Goal: Information Seeking & Learning: Find specific fact

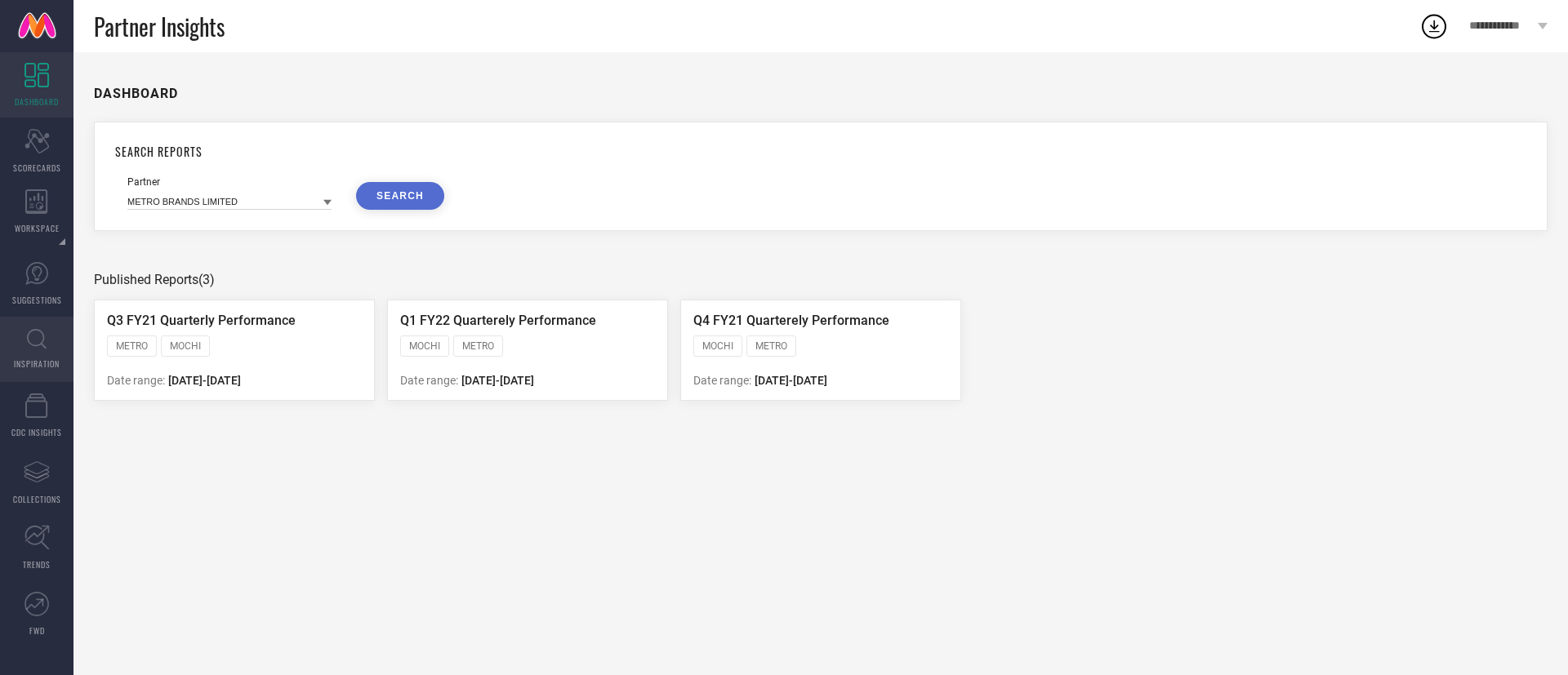
click at [47, 365] on span "INSPIRATION" at bounding box center [37, 363] width 46 height 12
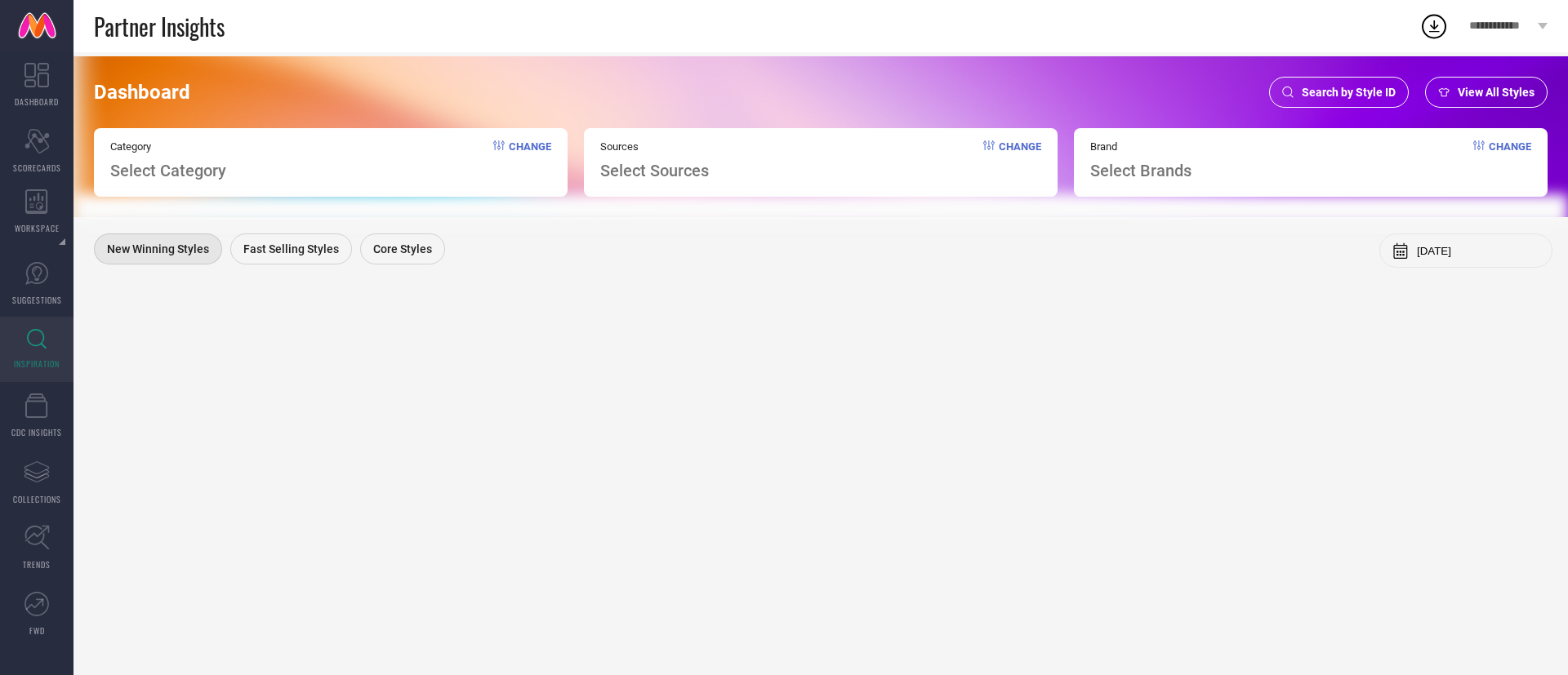
click at [1378, 87] on span "Search by Style ID" at bounding box center [1349, 92] width 94 height 13
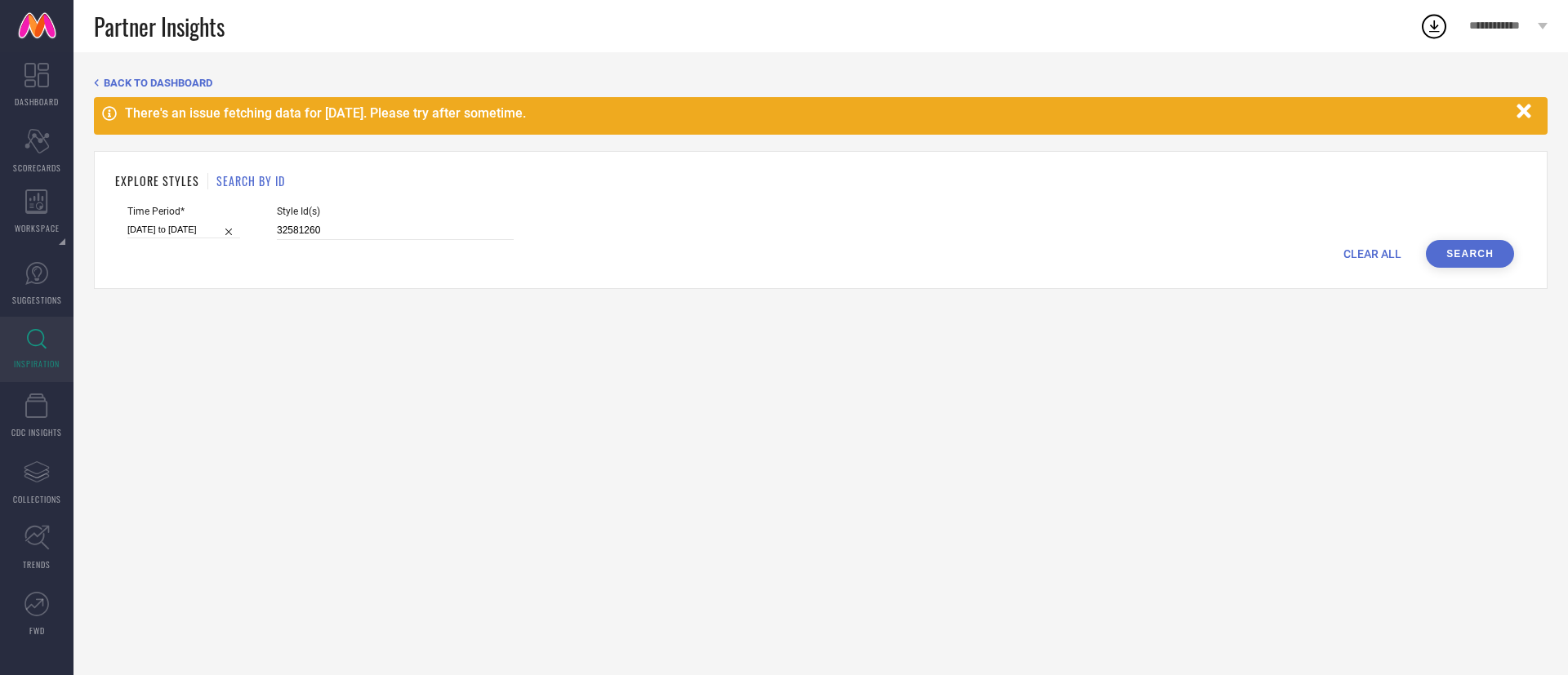
click at [385, 212] on span "Style Id(s)" at bounding box center [395, 212] width 236 height 11
click at [390, 229] on input "32581260" at bounding box center [395, 231] width 236 height 18
paste input "2314421 25656644 17861018 2314424 8692181 2314372 14703942 8692191 6833358 2687…"
type input "2314421 25656644 17861018 2314424 8692181 2314372 14703942 8692191 6833358 2687…"
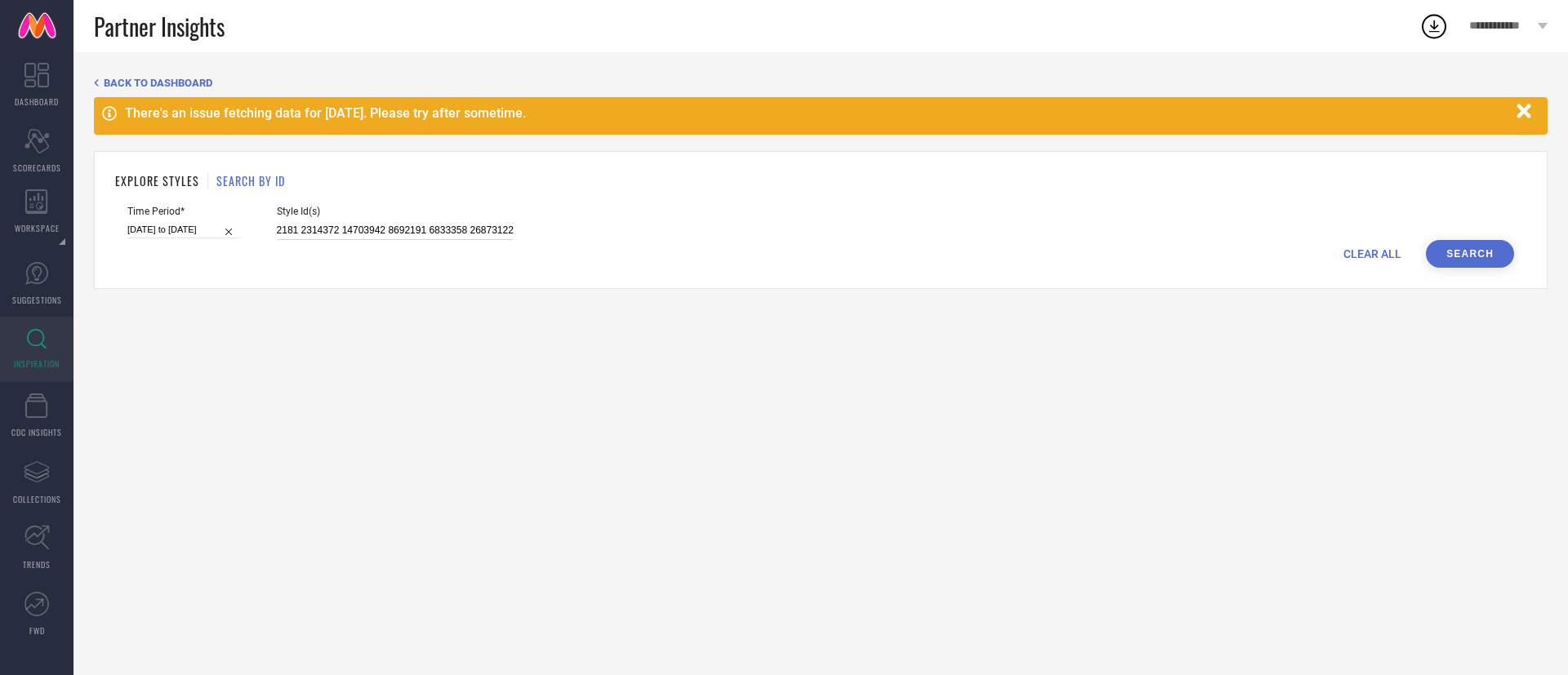
click at [167, 237] on div "[DATE] to [DATE]" at bounding box center [183, 230] width 113 height 17
select select "2"
select select "2025"
select select "3"
select select "2025"
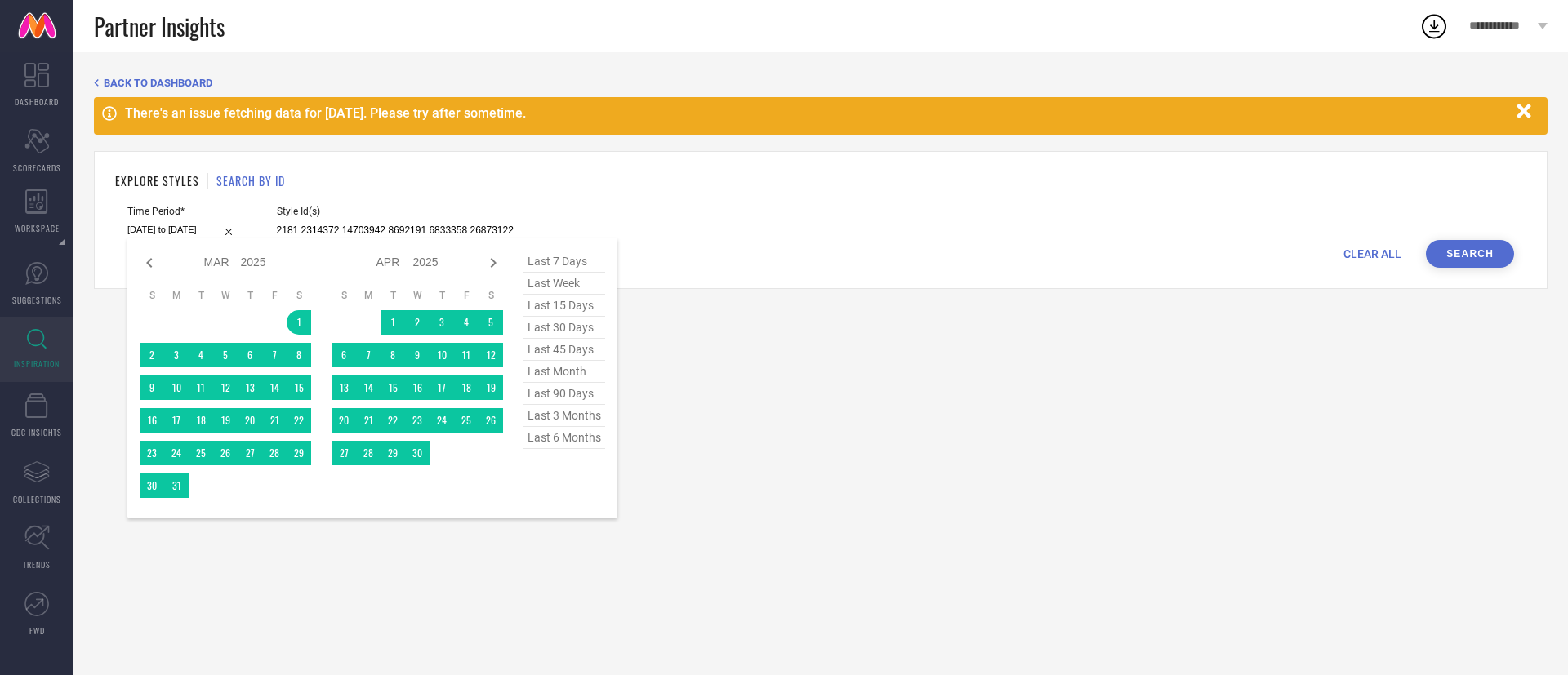
type input "2314421 25656644 17861018 2314424 8692181 2314372 14703942 8692191 6833358 2687…"
click at [546, 445] on span "last 6 months" at bounding box center [564, 438] width 82 height 22
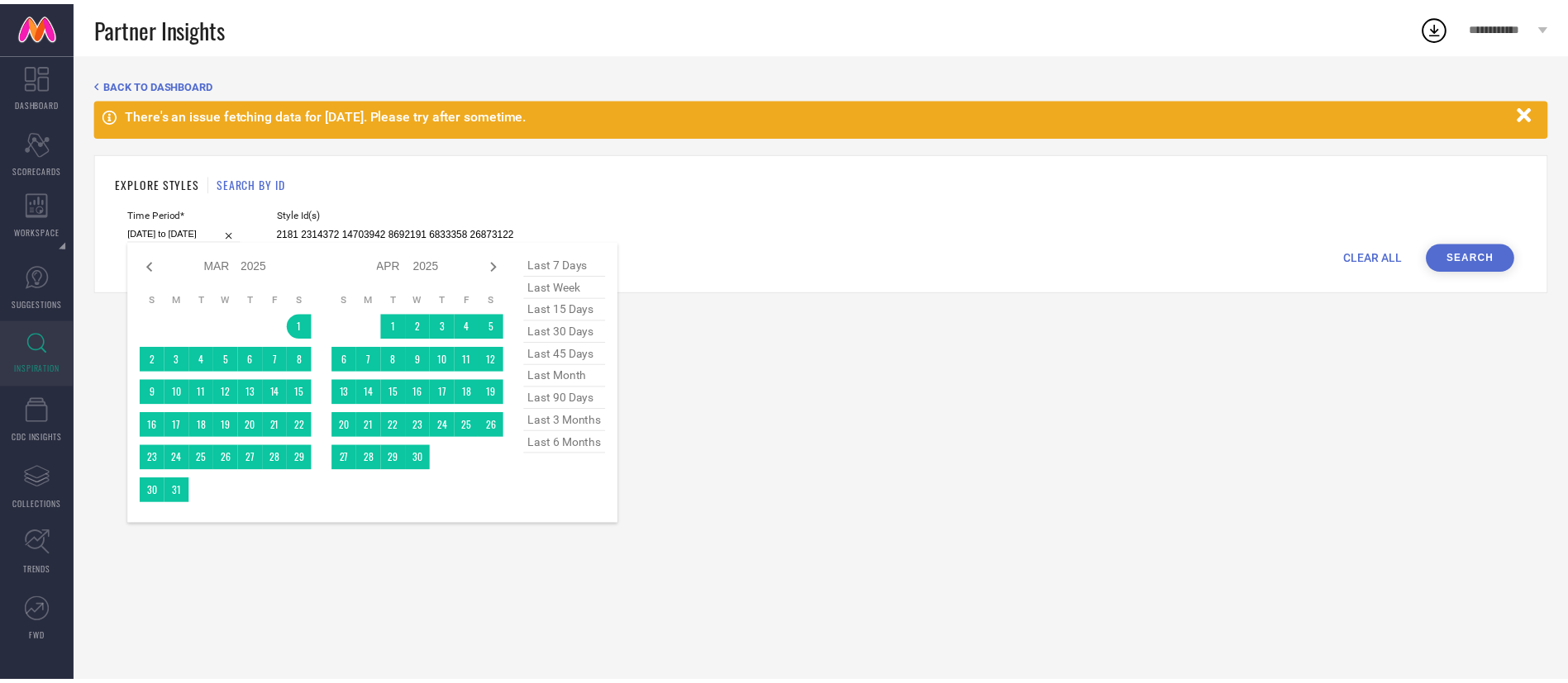
scroll to position [0, 0]
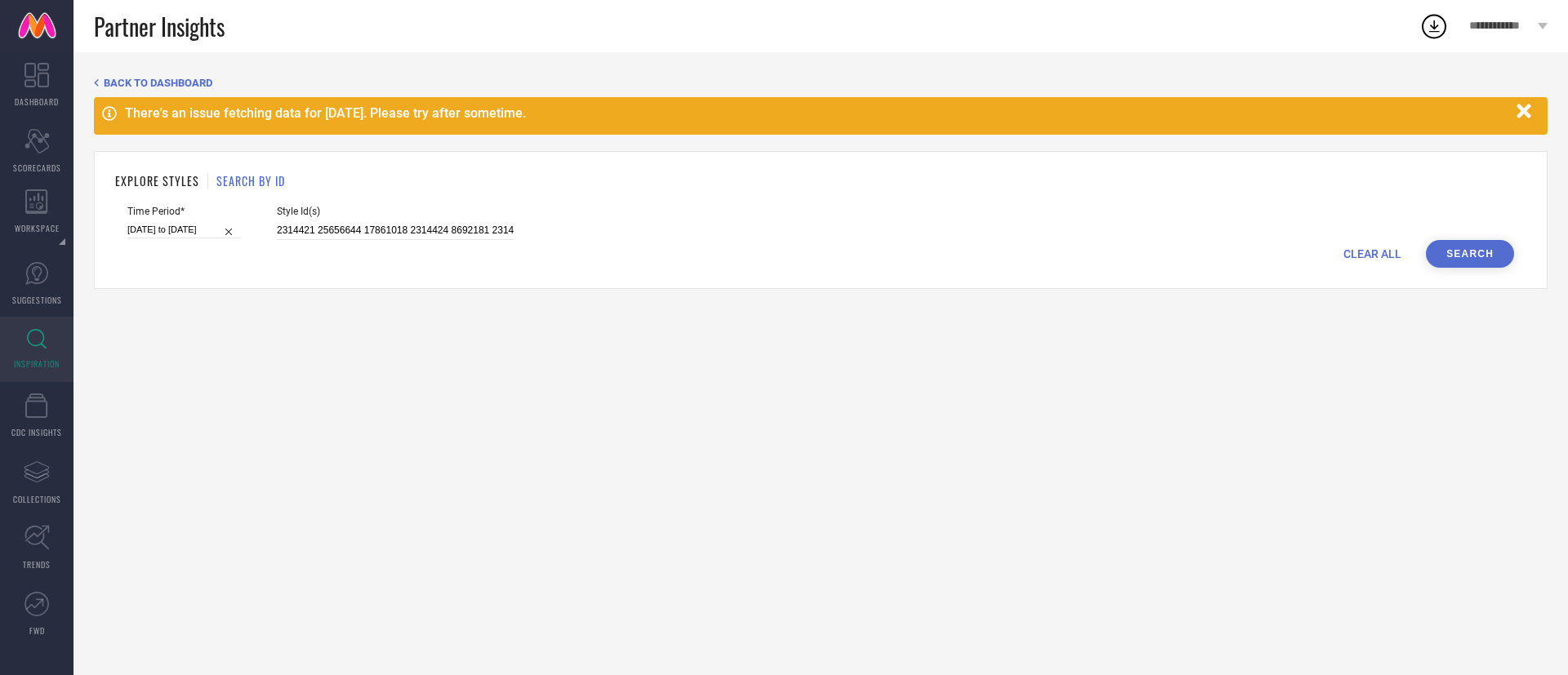
click at [1474, 265] on button "Search" at bounding box center [1470, 254] width 88 height 28
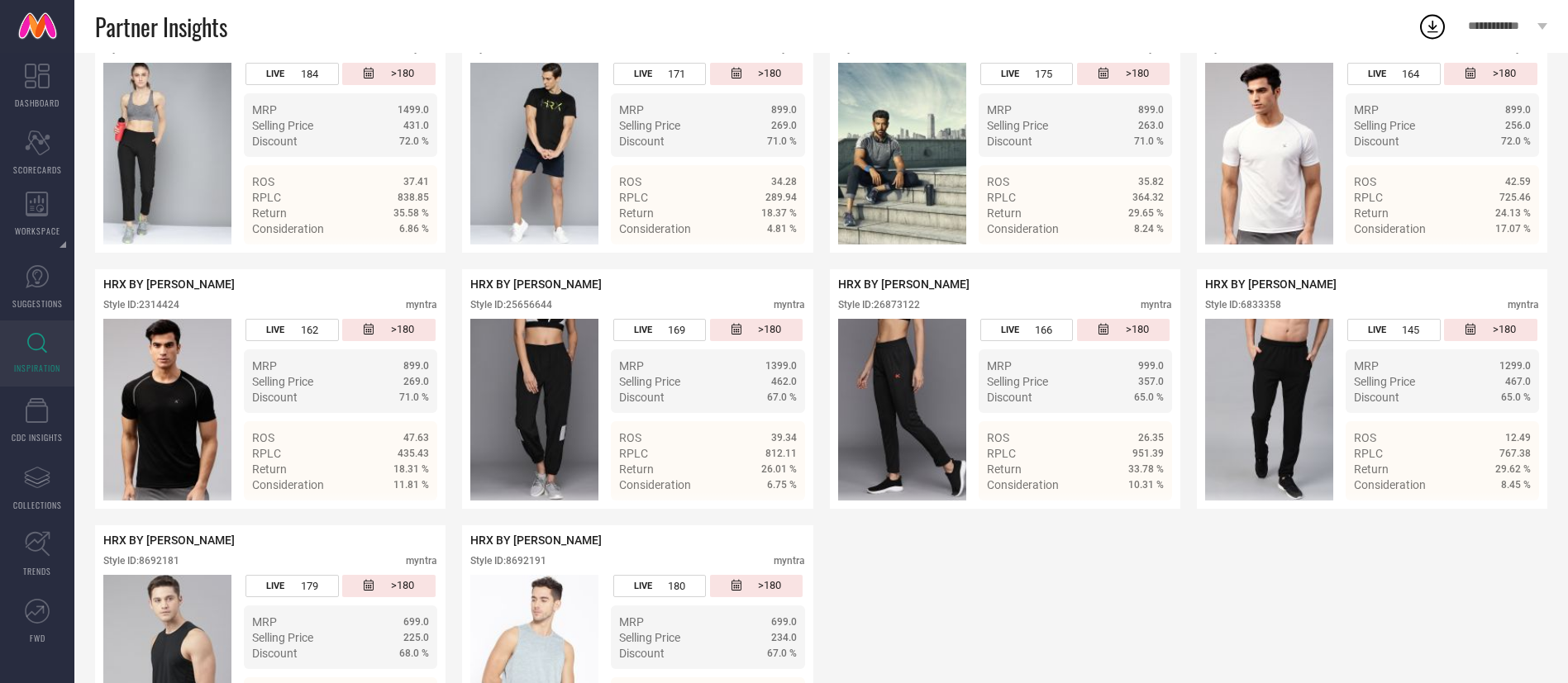
scroll to position [422, 0]
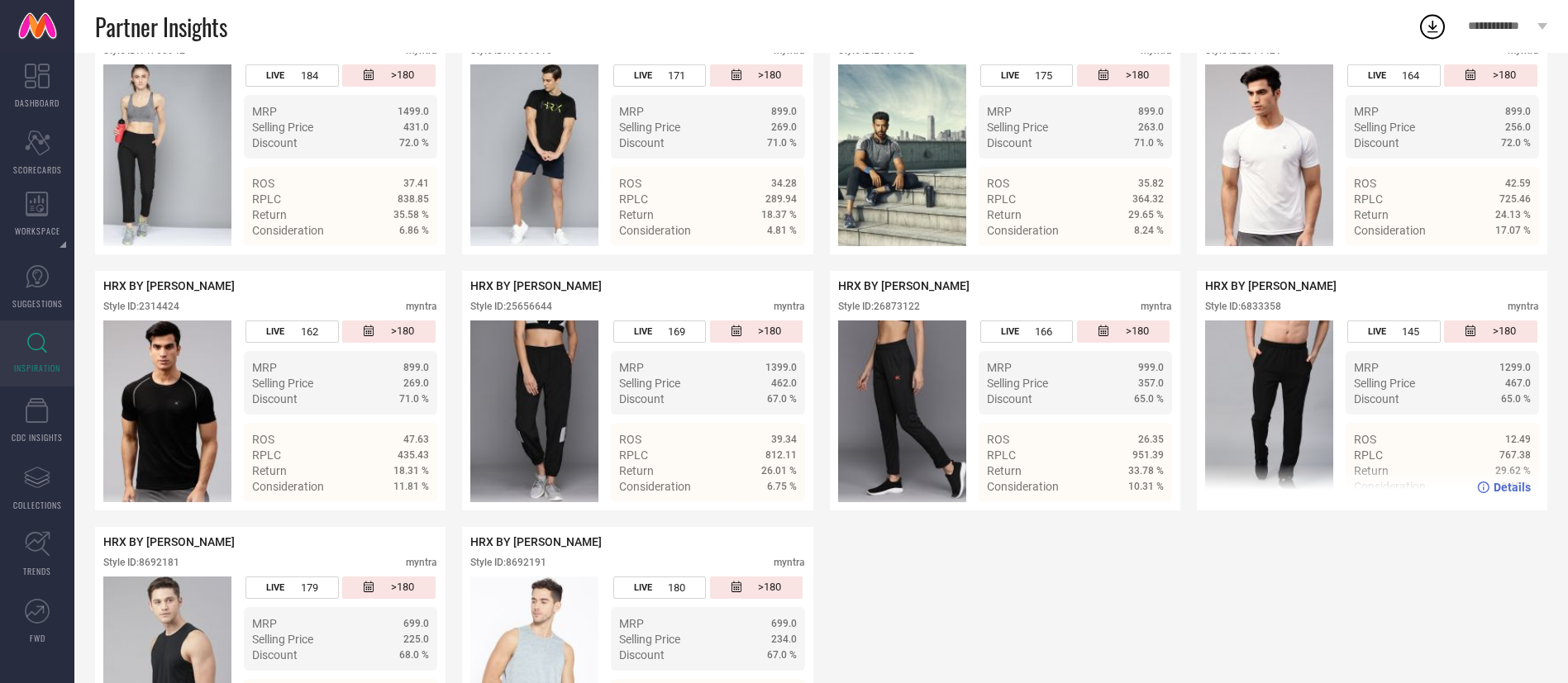
click at [1252, 304] on div "Style ID: 6833358" at bounding box center [1243, 306] width 76 height 11
copy div "6833358"
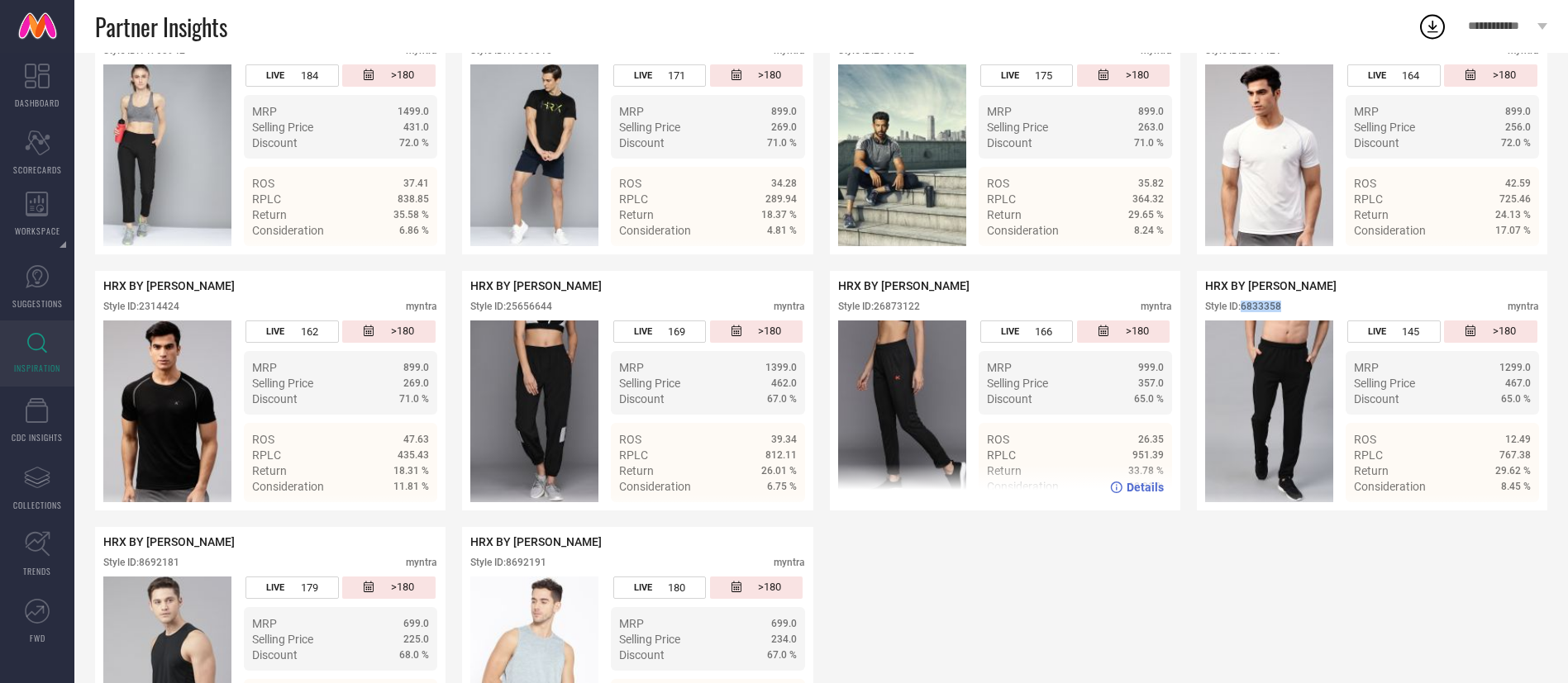
scroll to position [0, 0]
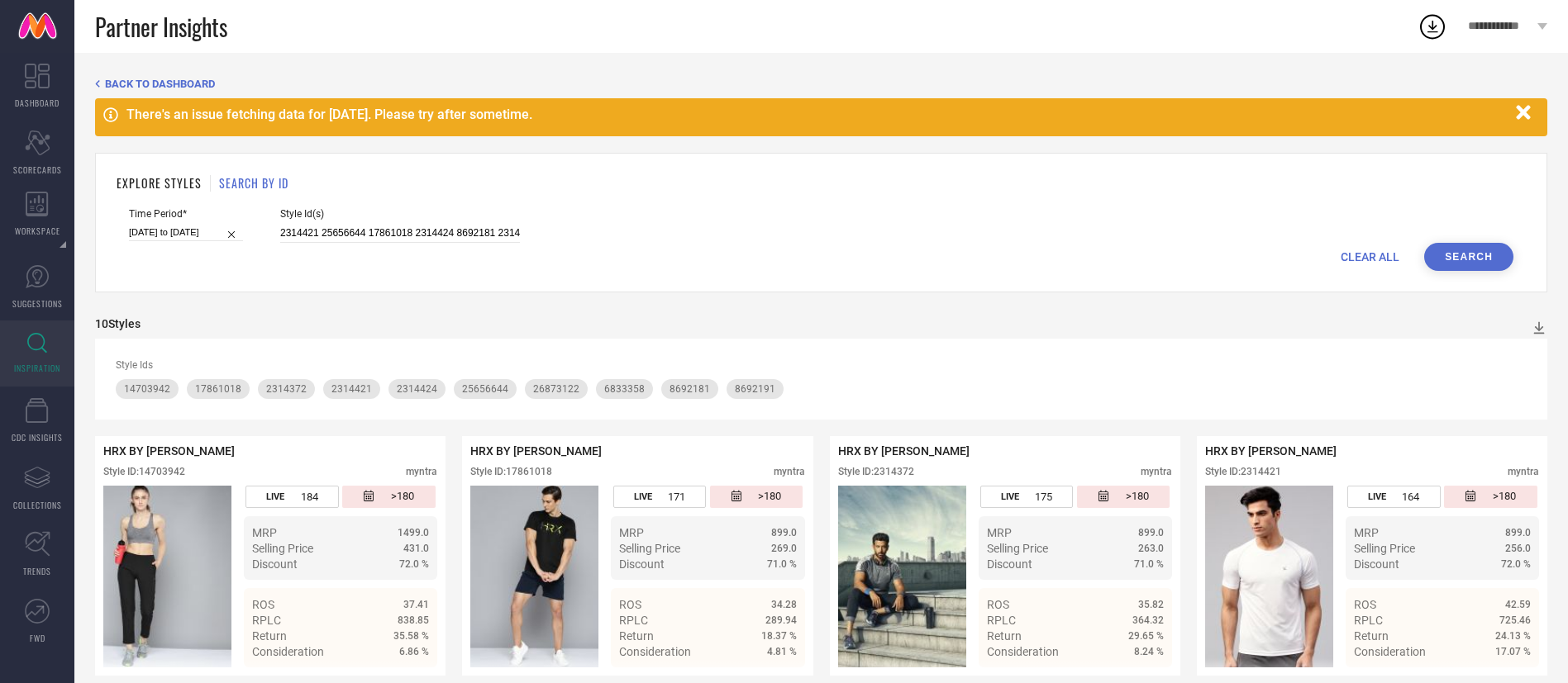
click at [159, 233] on input "[DATE] to [DATE]" at bounding box center [185, 233] width 115 height 18
select select "2"
select select "2025"
select select "3"
select select "2025"
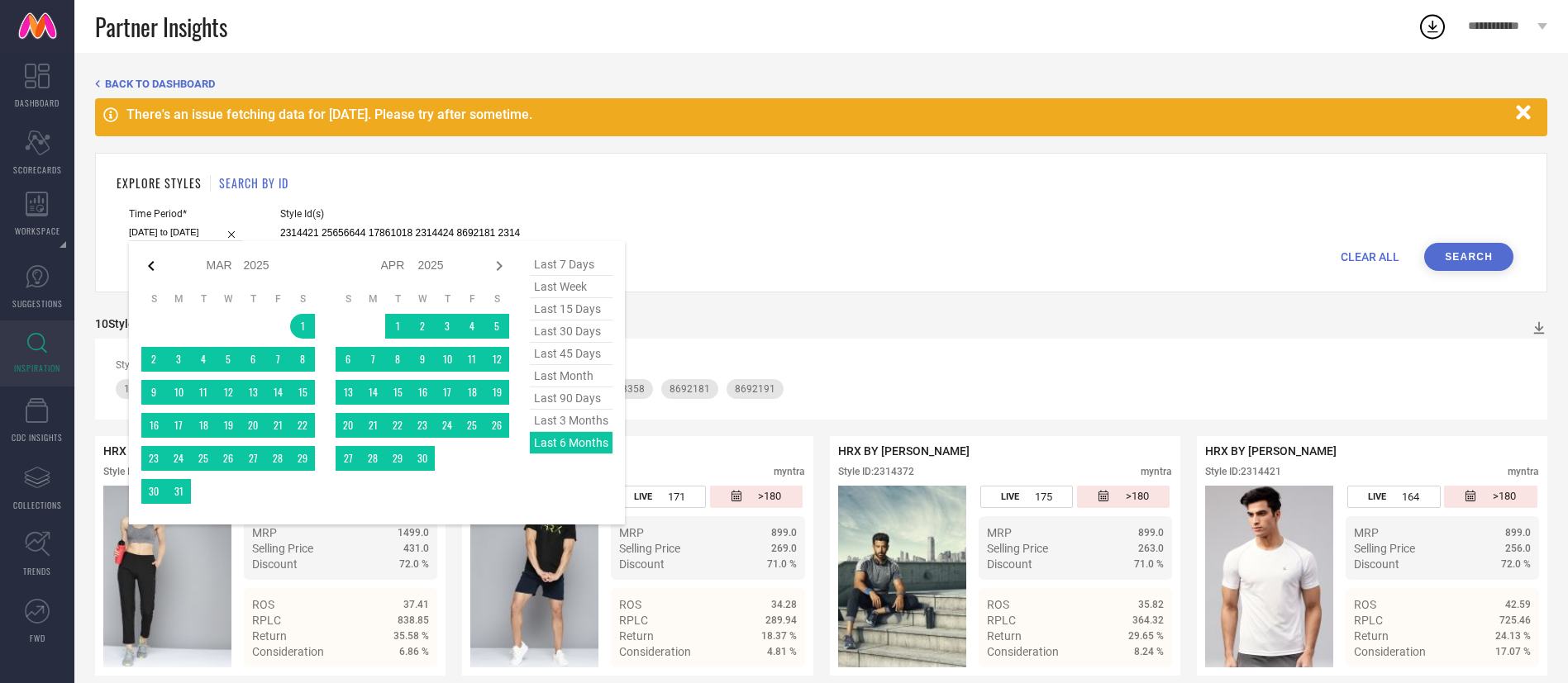
click at [154, 266] on icon at bounding box center [151, 265] width 20 height 20
select select "1"
select select "2025"
select select "2"
select select "2025"
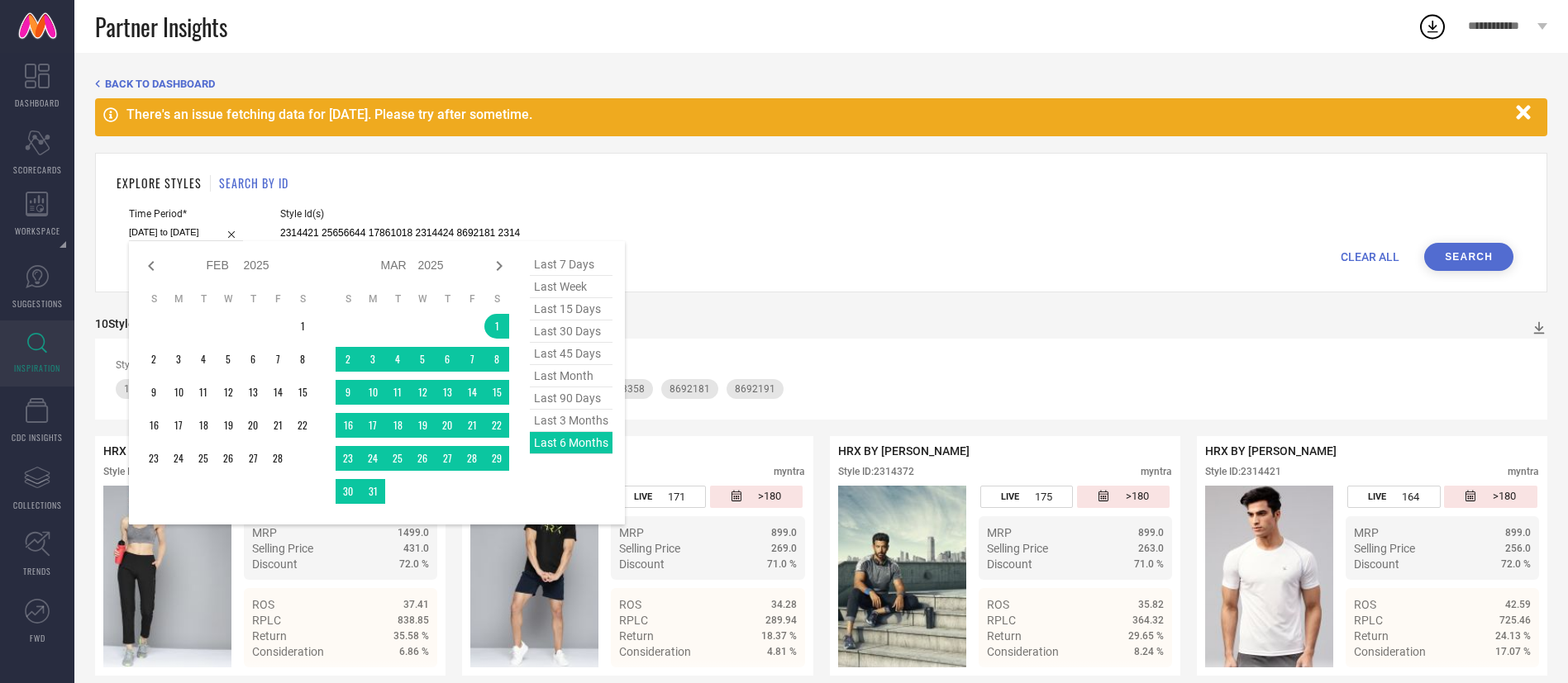
click at [154, 266] on icon at bounding box center [151, 265] width 20 height 20
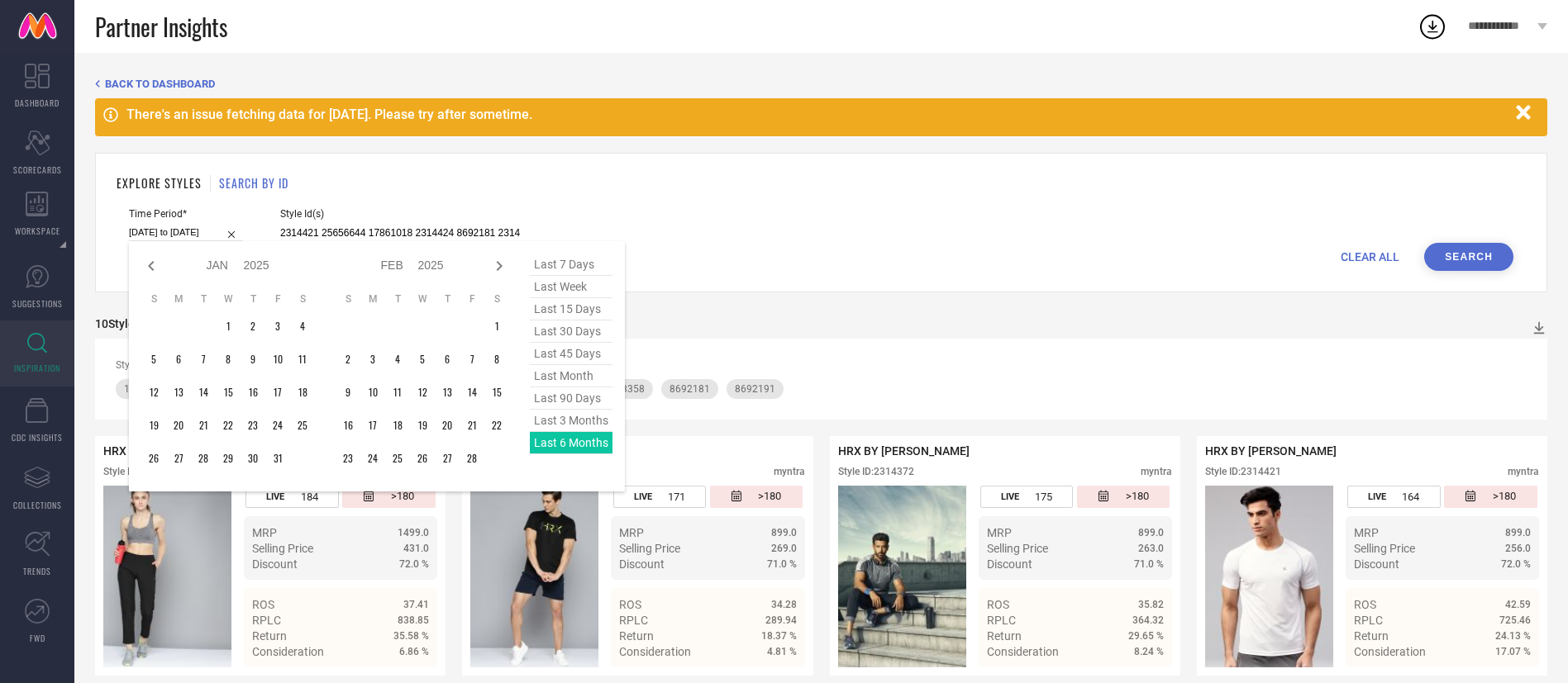
click at [154, 266] on icon at bounding box center [151, 265] width 20 height 20
select select "11"
select select "2024"
select select "2025"
type input "After [DATE]"
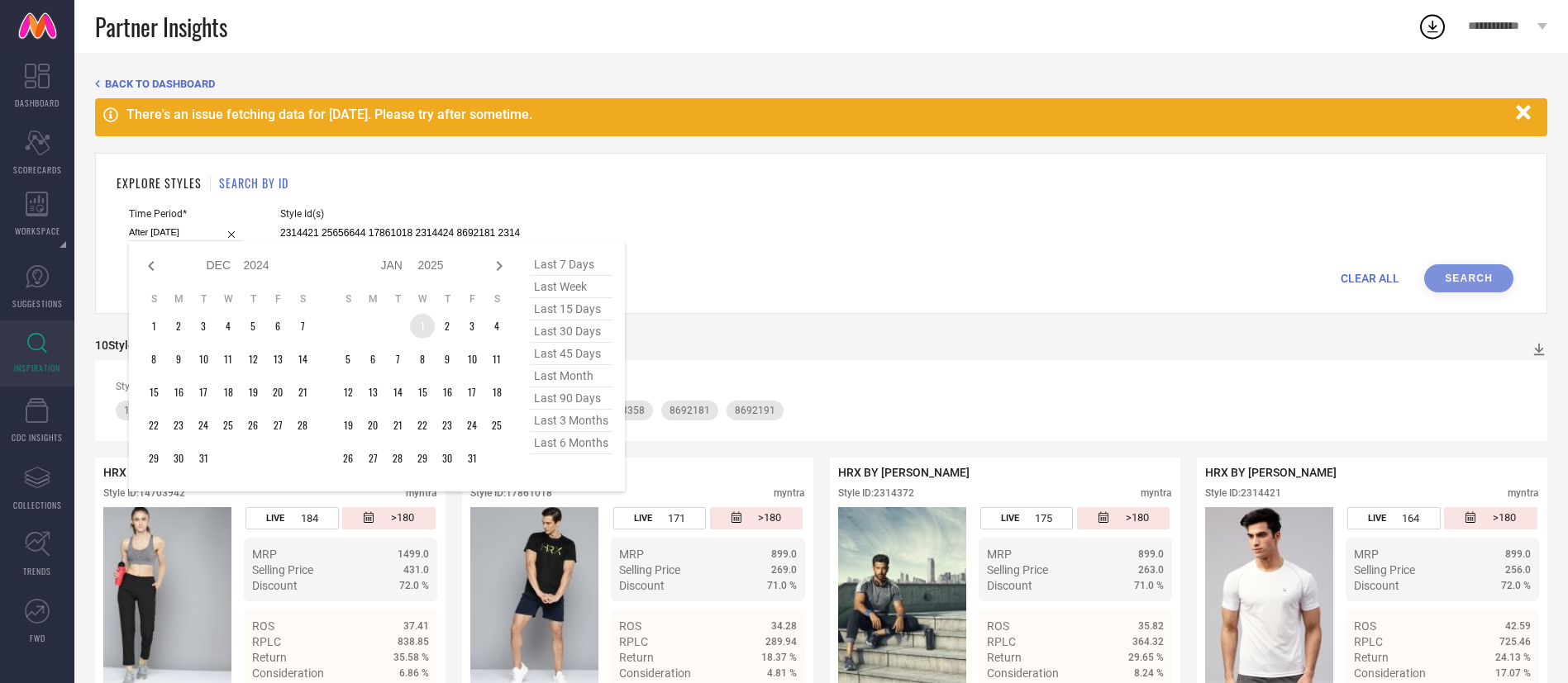
click at [424, 328] on td "1" at bounding box center [422, 326] width 25 height 25
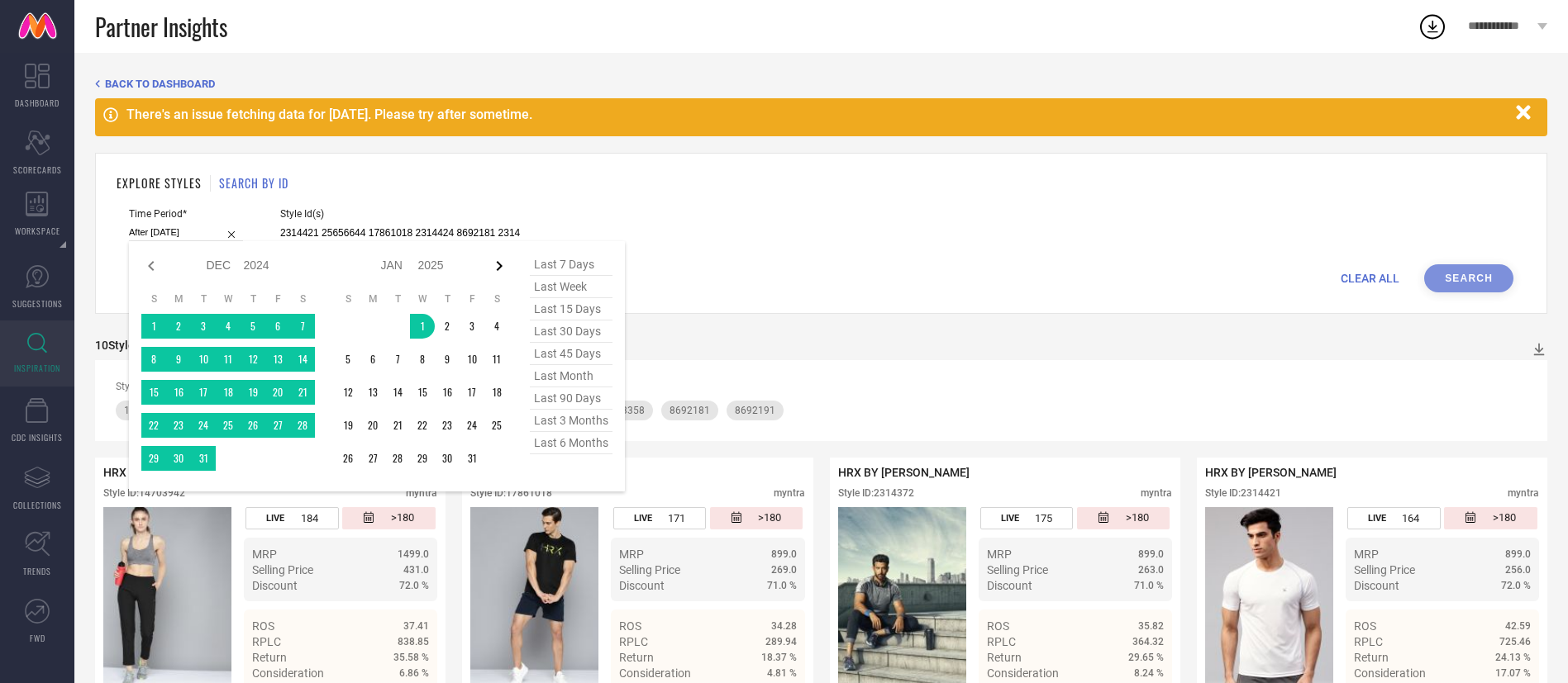
click at [500, 271] on icon at bounding box center [499, 265] width 20 height 20
select select "1"
select select "2025"
select select "2"
select select "2025"
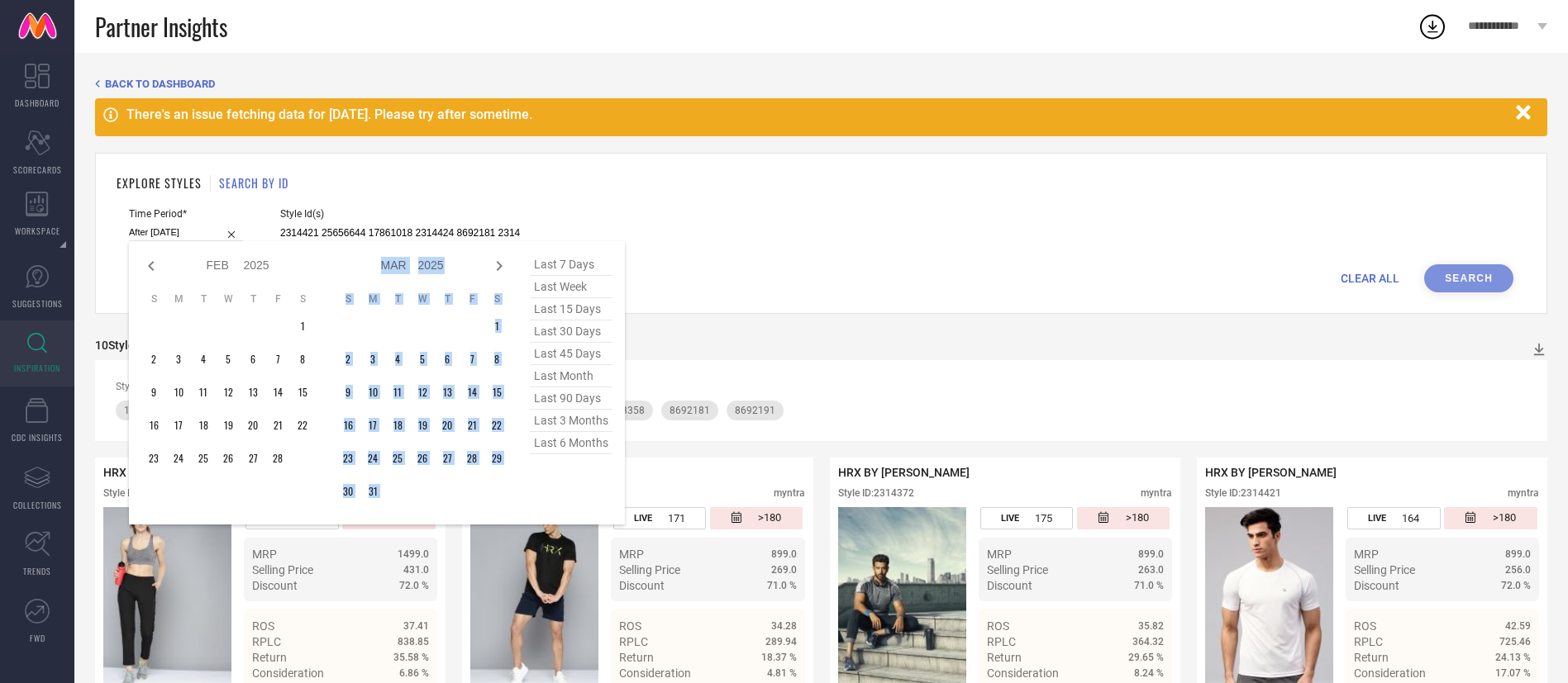
click at [500, 271] on icon at bounding box center [499, 265] width 20 height 20
select select "2"
select select "2025"
select select "3"
select select "2025"
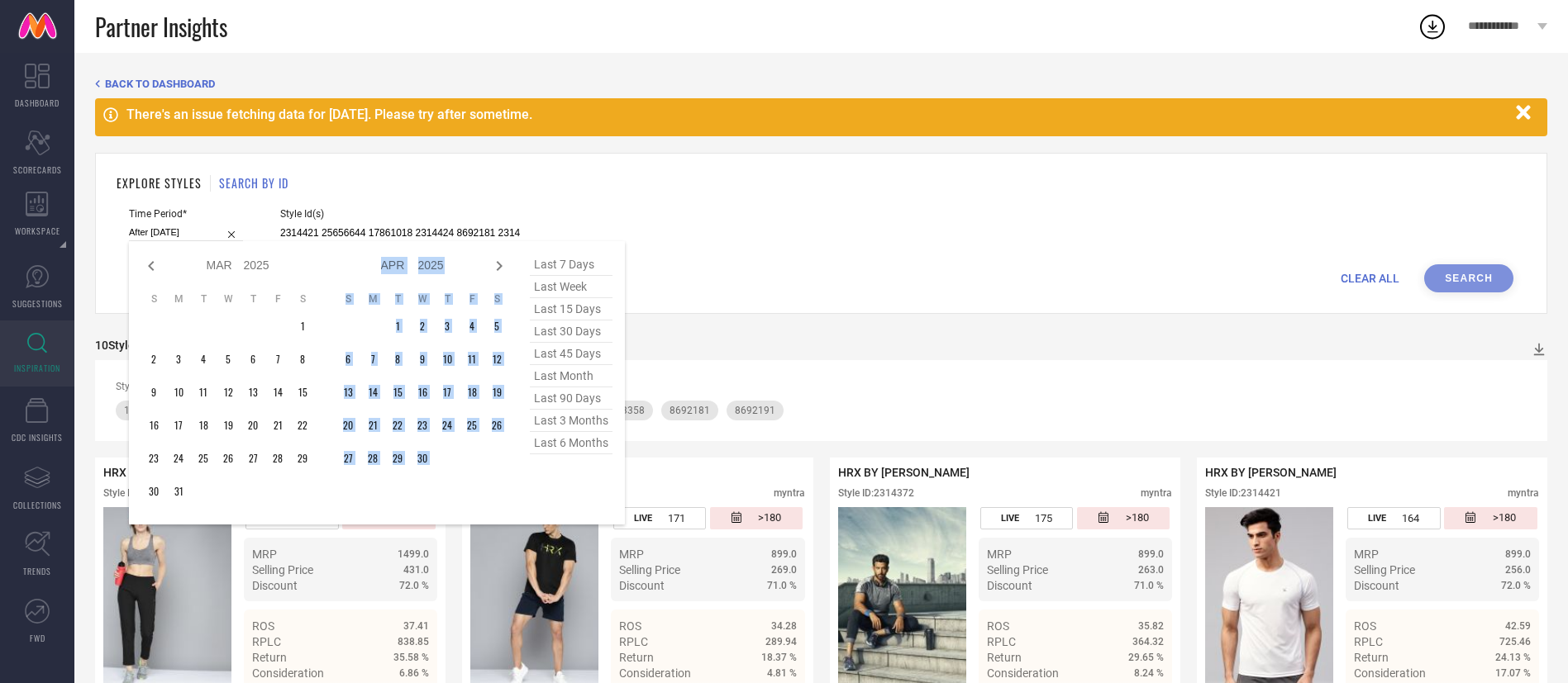
click at [500, 271] on icon at bounding box center [499, 265] width 20 height 20
select select "3"
select select "2025"
select select "4"
select select "2025"
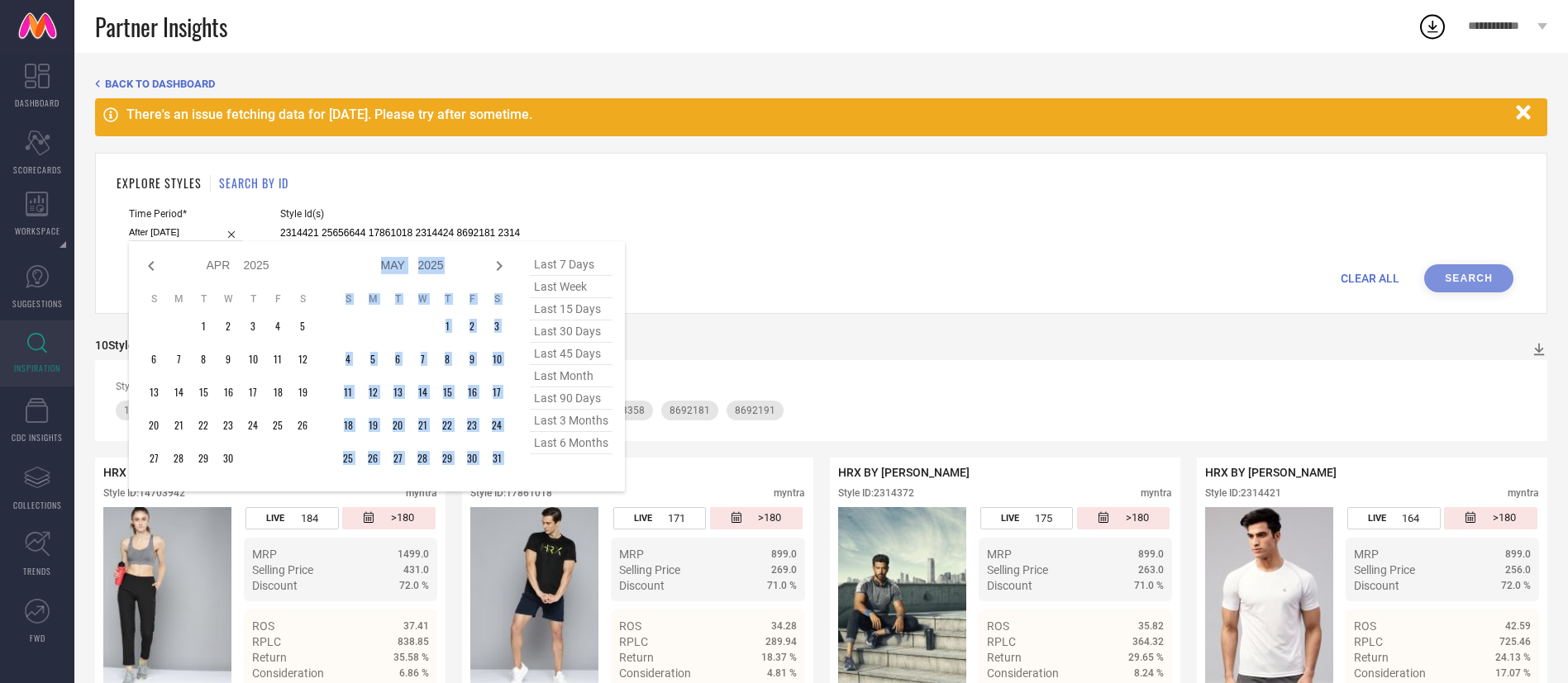
click at [500, 271] on icon at bounding box center [499, 265] width 20 height 20
select select "4"
select select "2025"
select select "5"
select select "2025"
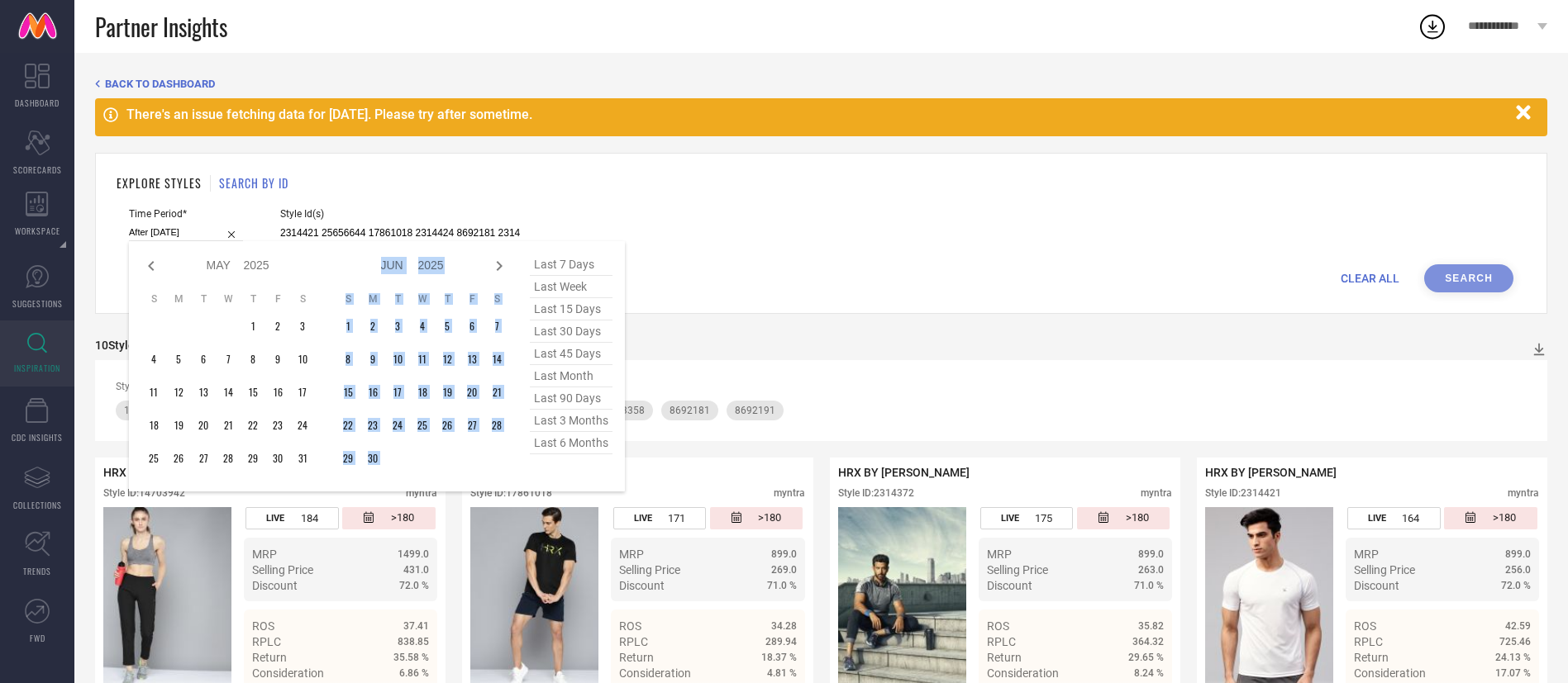
click at [500, 271] on icon at bounding box center [499, 265] width 20 height 20
select select "5"
select select "2025"
select select "6"
select select "2025"
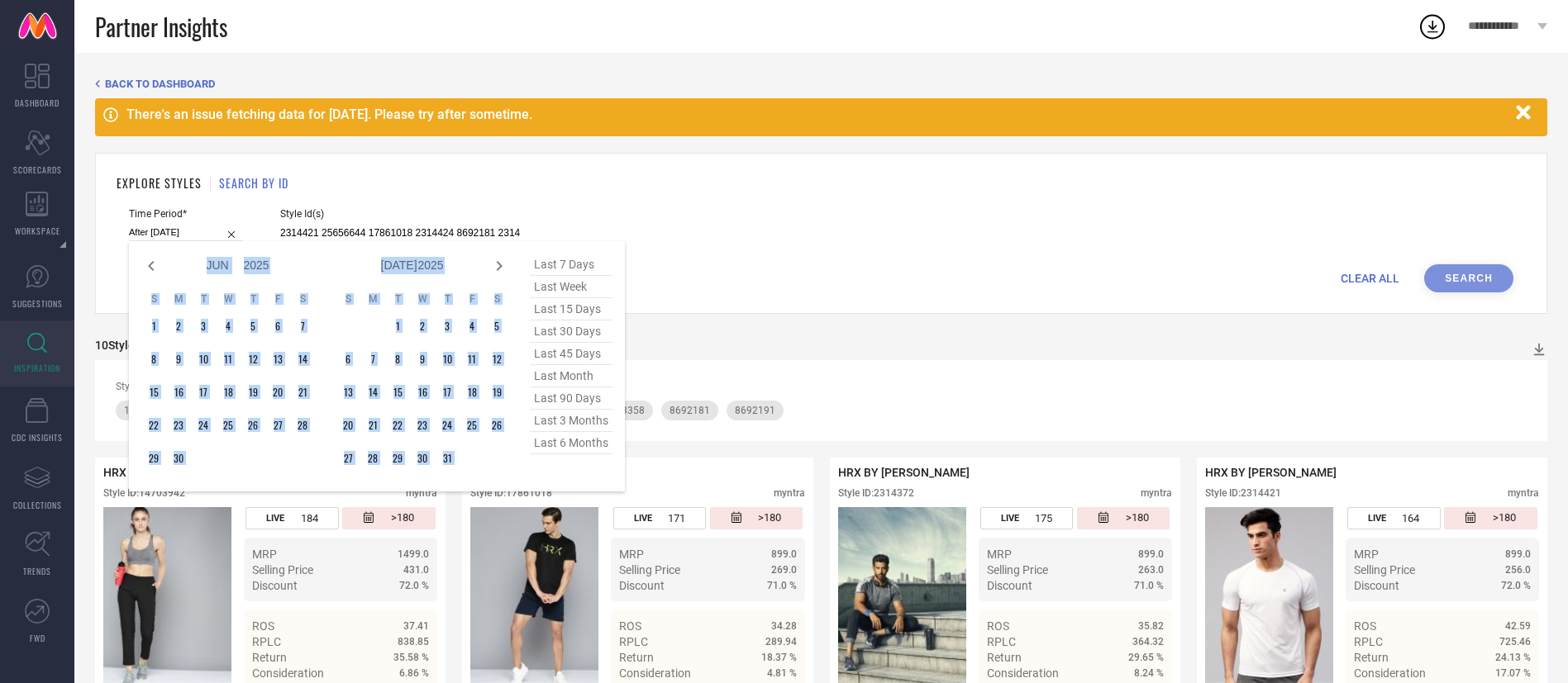
click at [500, 271] on icon at bounding box center [499, 265] width 20 height 20
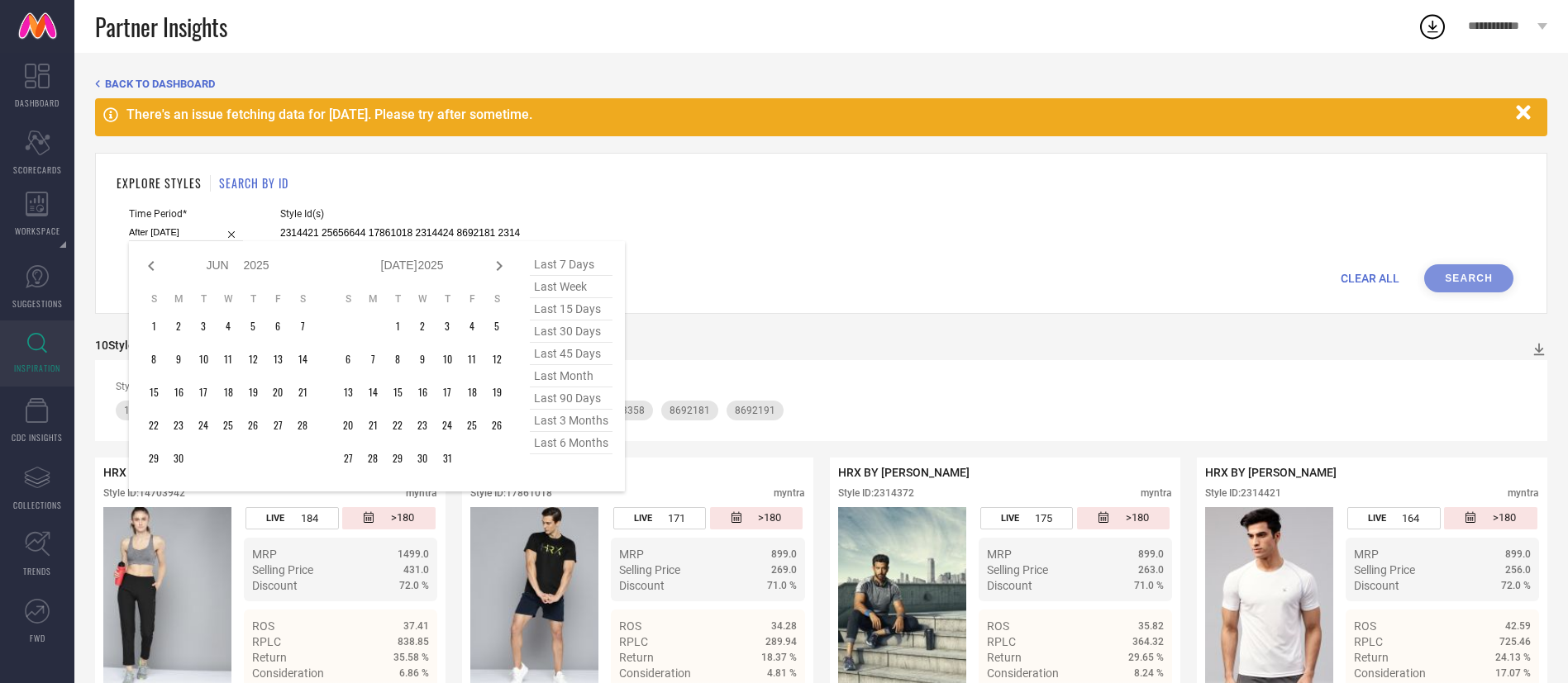
select select "6"
select select "2025"
select select "7"
select select "2025"
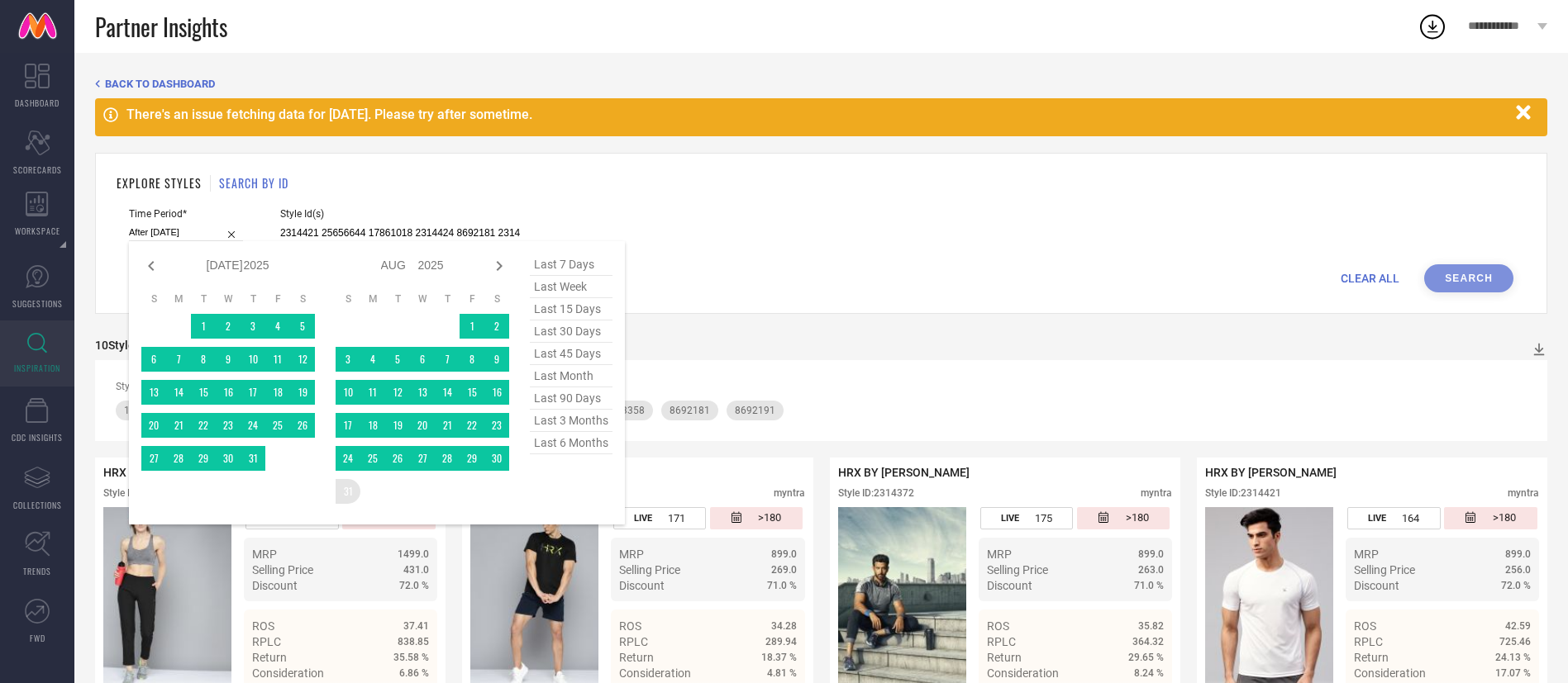
type input "[DATE] to [DATE]"
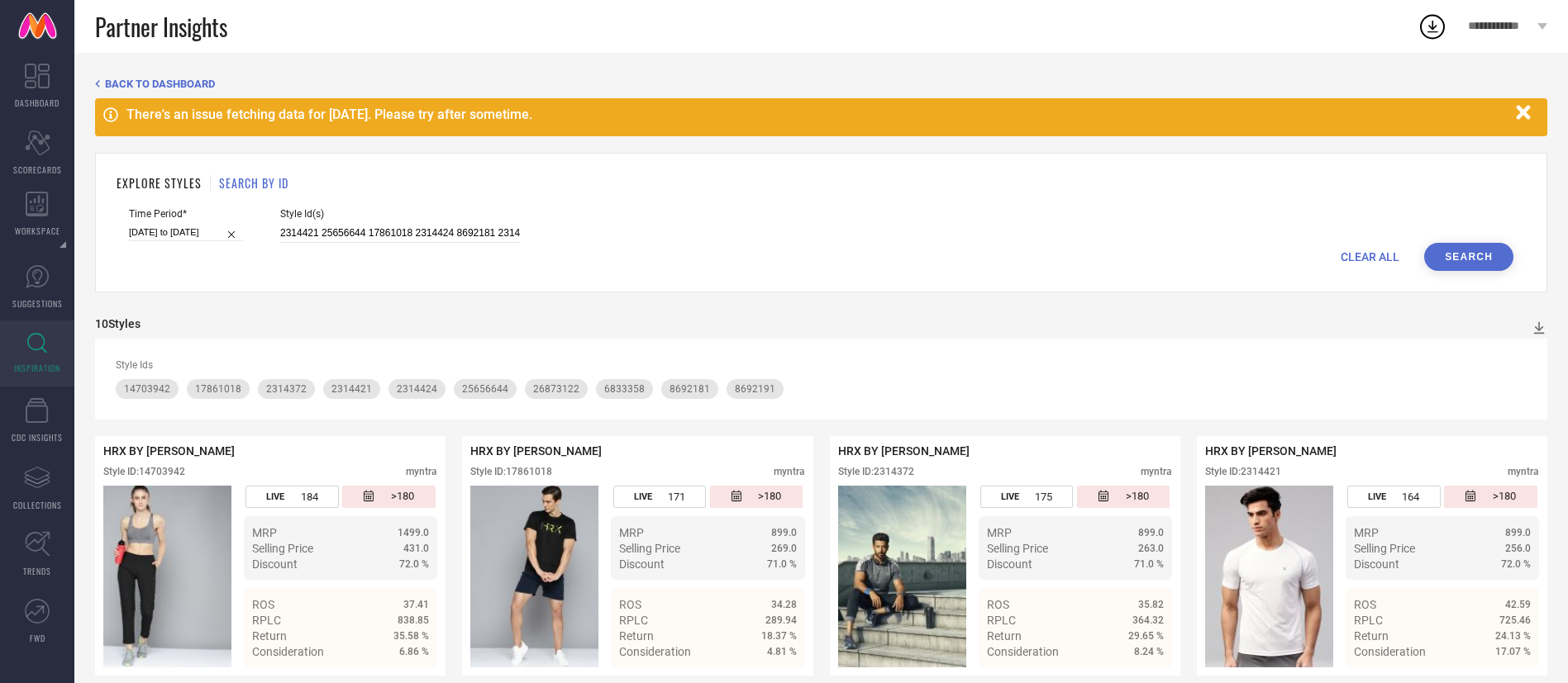
click at [1492, 245] on button "Search" at bounding box center [1469, 257] width 89 height 28
